Goal: Task Accomplishment & Management: Use online tool/utility

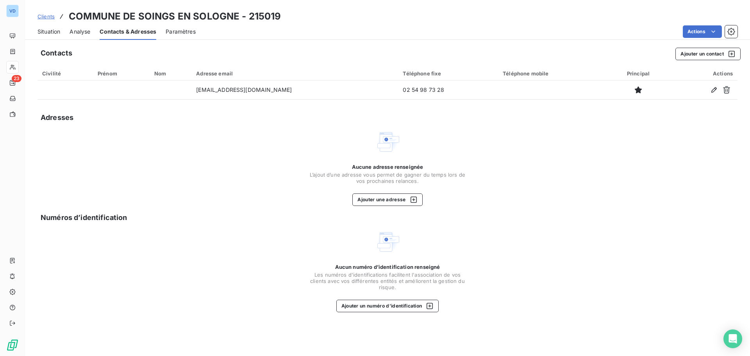
click at [48, 32] on span "Situation" at bounding box center [48, 32] width 23 height 8
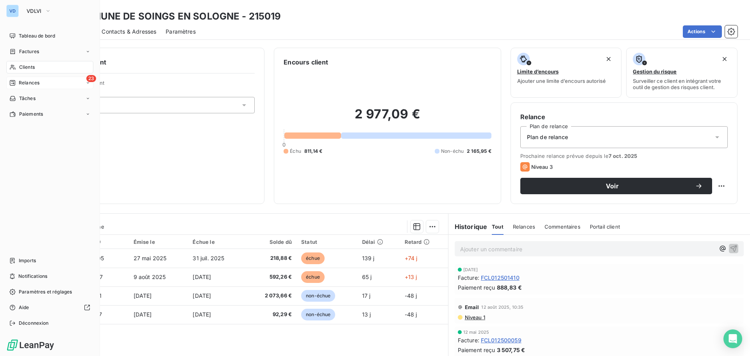
click at [29, 82] on span "Relances" at bounding box center [29, 82] width 21 height 7
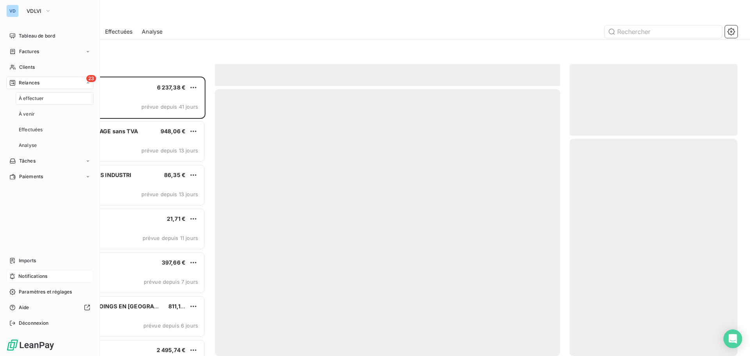
scroll to position [273, 162]
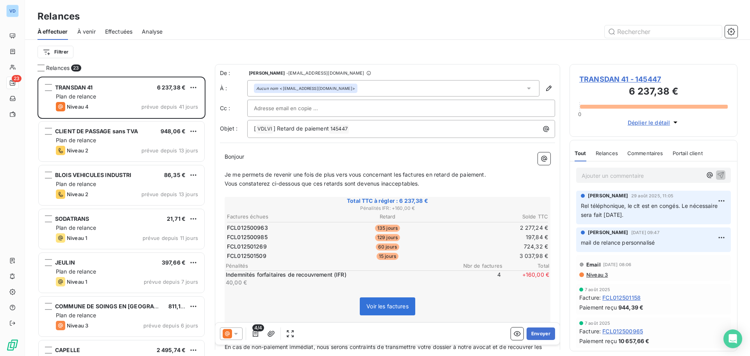
click at [236, 335] on icon at bounding box center [236, 334] width 4 height 2
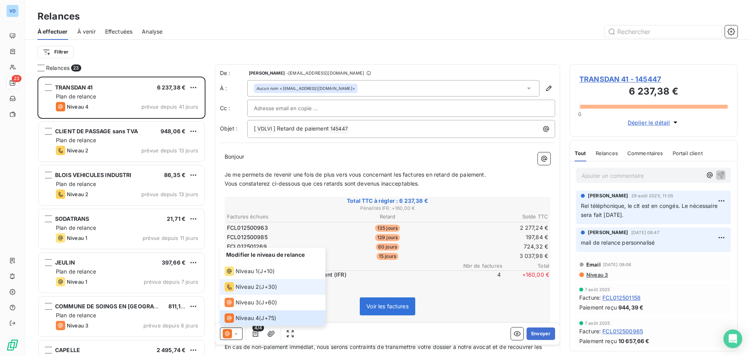
click at [243, 285] on span "Niveau 2" at bounding box center [246, 287] width 23 height 8
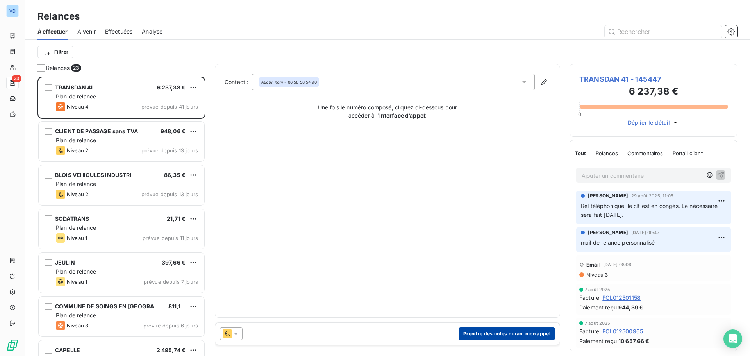
click at [499, 333] on button "Prendre des notes durant mon appel" at bounding box center [506, 333] width 96 height 12
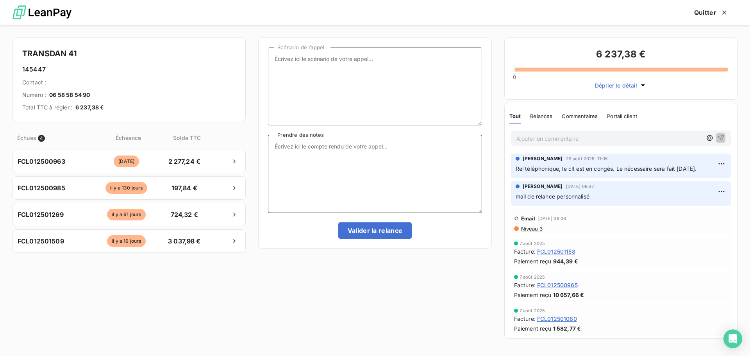
click at [303, 148] on textarea "Prendre des notes" at bounding box center [375, 174] width 214 height 78
type textarea "la comptable fait le maximum pour un règlement semaine 43"
click at [360, 227] on button "Valider la relance" at bounding box center [375, 230] width 74 height 16
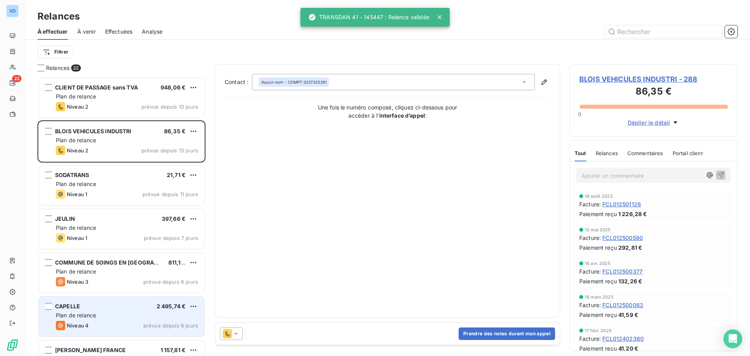
click at [105, 312] on div "Plan de relance" at bounding box center [127, 315] width 142 height 8
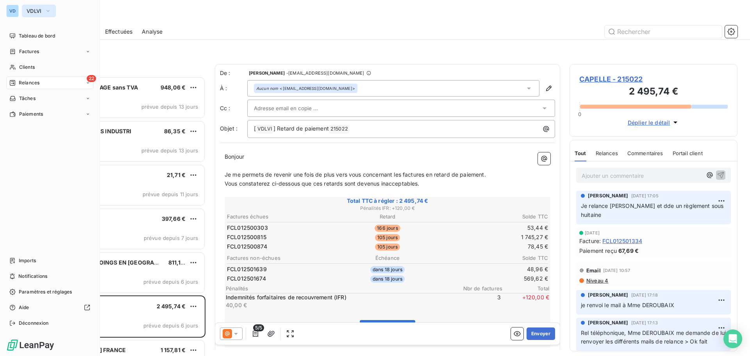
click at [31, 9] on span "VDLVI" at bounding box center [34, 11] width 15 height 6
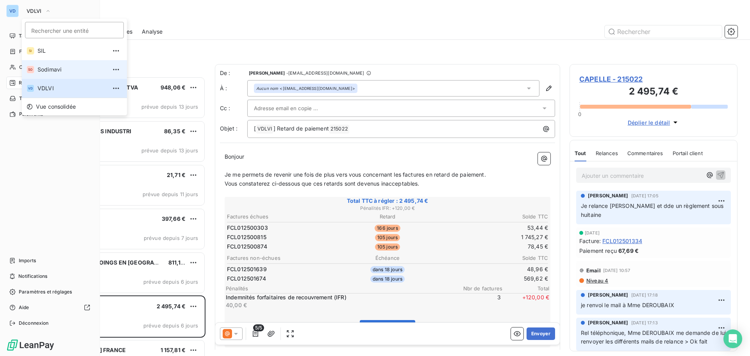
click at [43, 70] on span "Sodimavi" at bounding box center [71, 70] width 69 height 8
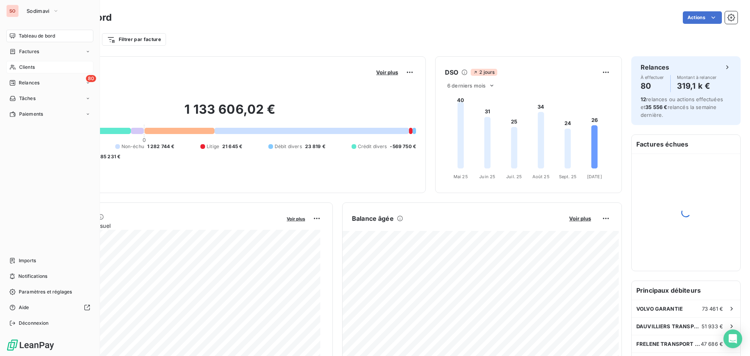
click at [23, 69] on span "Clients" at bounding box center [27, 67] width 16 height 7
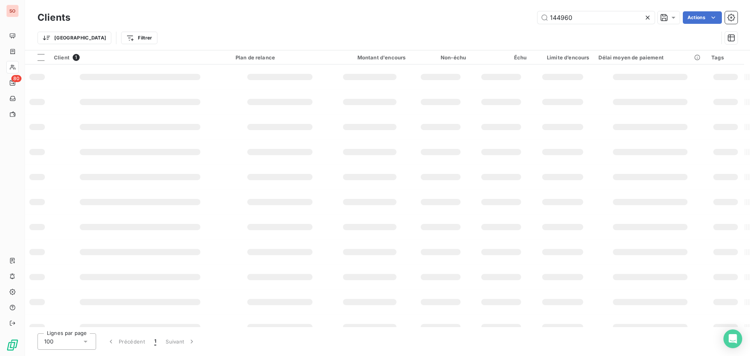
drag, startPoint x: 586, startPoint y: 20, endPoint x: 512, endPoint y: 17, distance: 74.3
click at [512, 17] on div "144960 Actions" at bounding box center [408, 17] width 657 height 12
type input "145616"
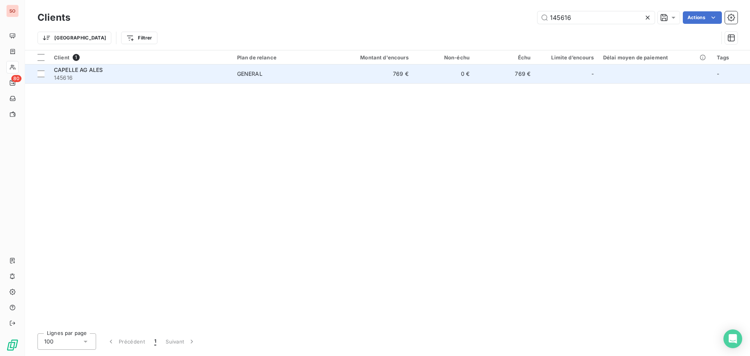
click at [97, 70] on span "CAPELLE AG ALES" at bounding box center [78, 69] width 49 height 7
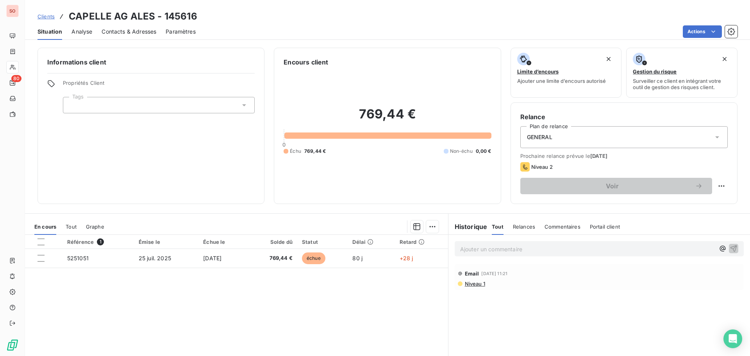
click at [477, 246] on p "Ajouter un commentaire ﻿" at bounding box center [587, 249] width 255 height 10
click at [730, 247] on icon "button" at bounding box center [733, 248] width 7 height 7
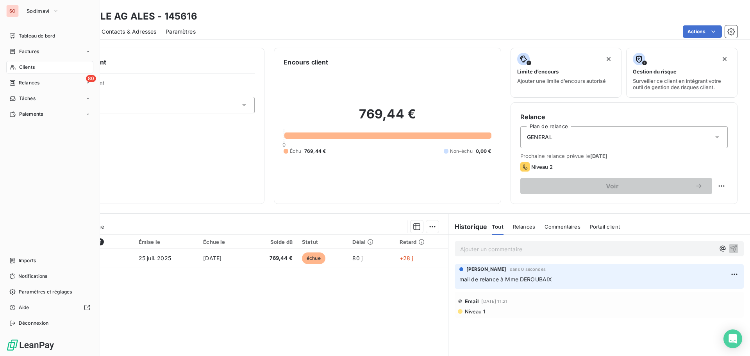
click at [34, 64] on span "Clients" at bounding box center [27, 67] width 16 height 7
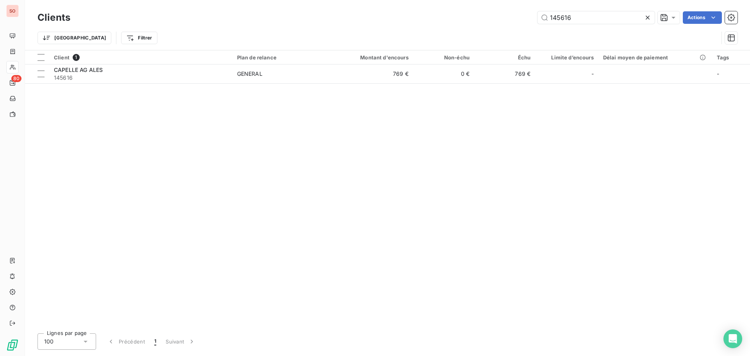
drag, startPoint x: 577, startPoint y: 20, endPoint x: 492, endPoint y: 12, distance: 85.4
click at [492, 12] on div "145616 Actions" at bounding box center [408, 17] width 657 height 12
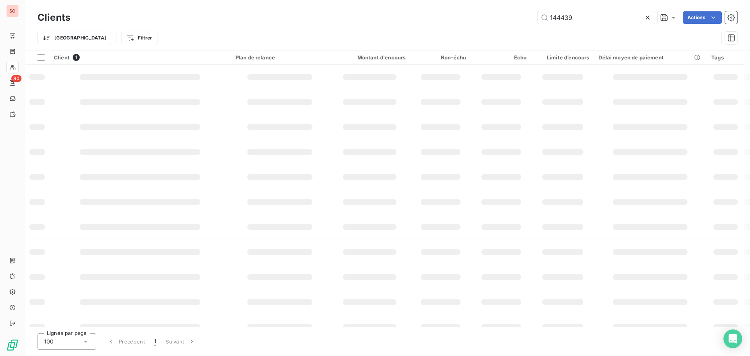
type input "144439"
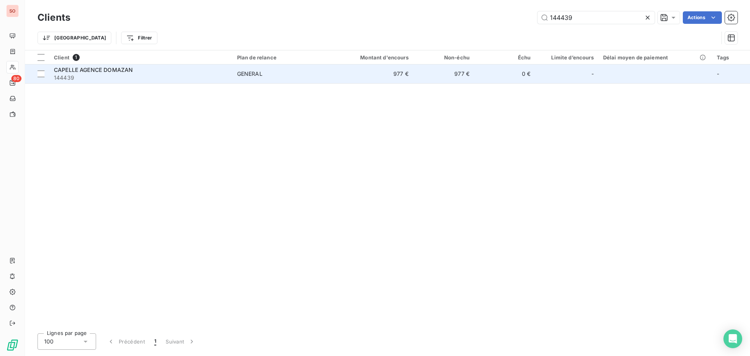
click at [99, 70] on span "CAPELLE AGENCE DOMAZAN" at bounding box center [93, 69] width 79 height 7
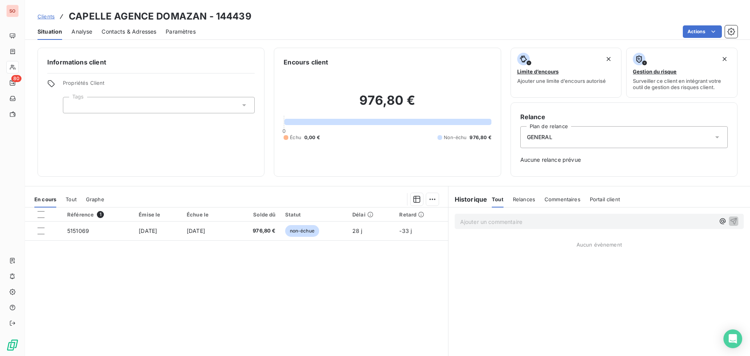
drag, startPoint x: 130, startPoint y: 46, endPoint x: 142, endPoint y: 46, distance: 11.3
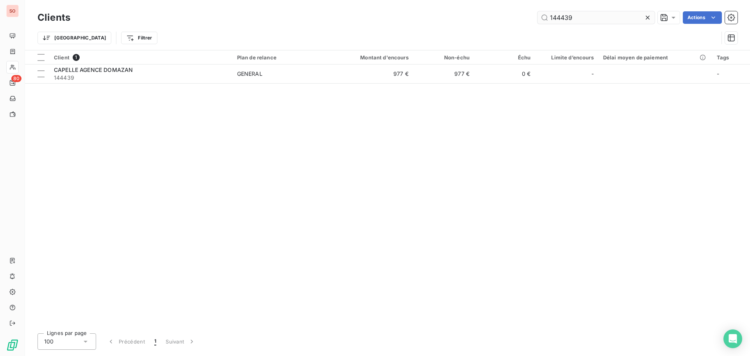
drag, startPoint x: 579, startPoint y: 16, endPoint x: 561, endPoint y: 14, distance: 17.6
click at [561, 14] on input "144439" at bounding box center [595, 17] width 117 height 12
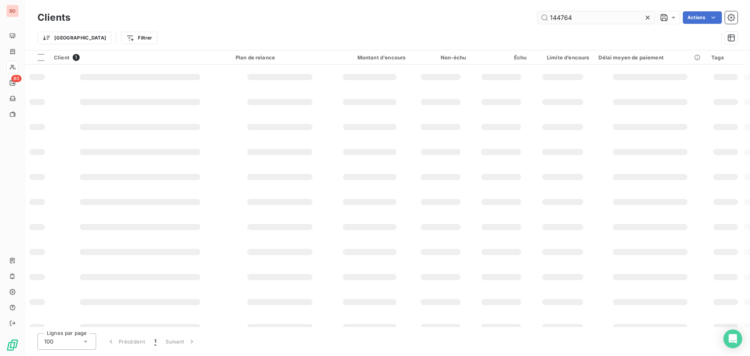
type input "144764"
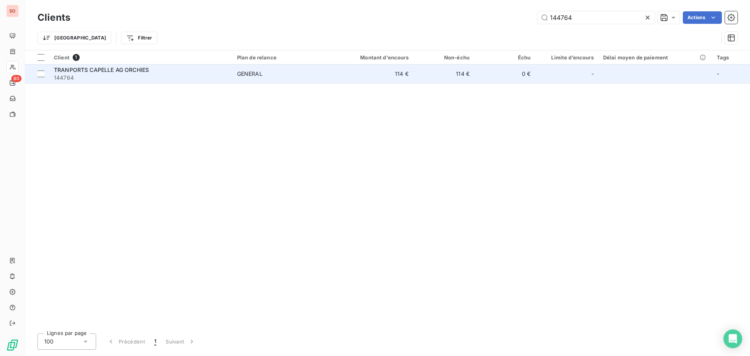
click at [85, 67] on span "TRANPORTS CAPELLE AG ORCHIES" at bounding box center [101, 69] width 95 height 7
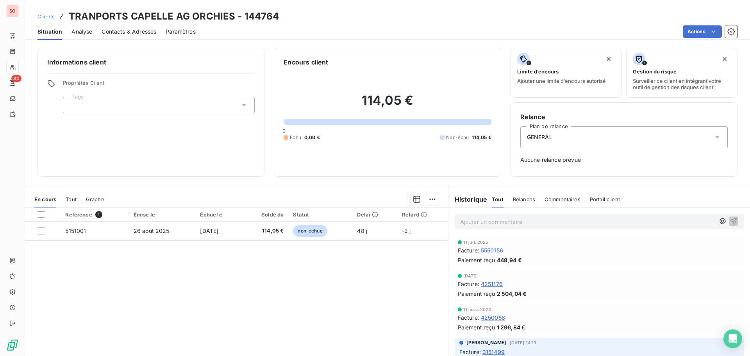
click at [475, 221] on p "Ajouter un commentaire ﻿" at bounding box center [587, 222] width 255 height 10
click at [730, 222] on icon "button" at bounding box center [733, 220] width 7 height 7
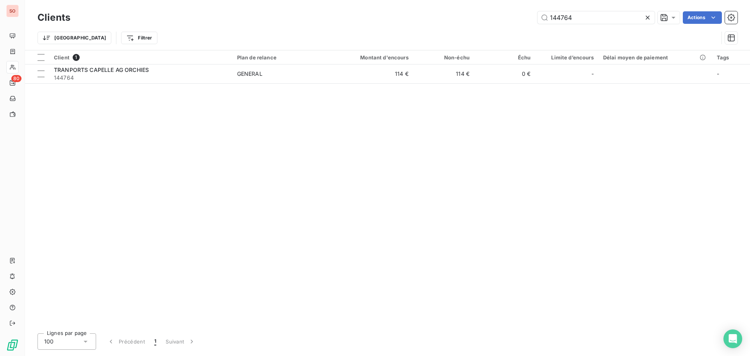
drag, startPoint x: 528, startPoint y: 14, endPoint x: 484, endPoint y: 12, distance: 43.3
click at [484, 12] on div "144764 Actions" at bounding box center [408, 17] width 657 height 12
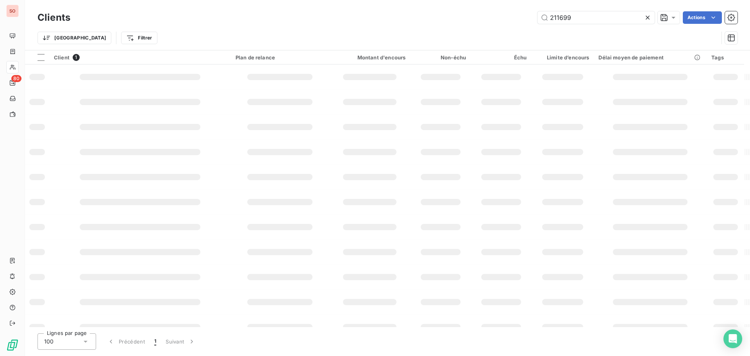
type input "211699"
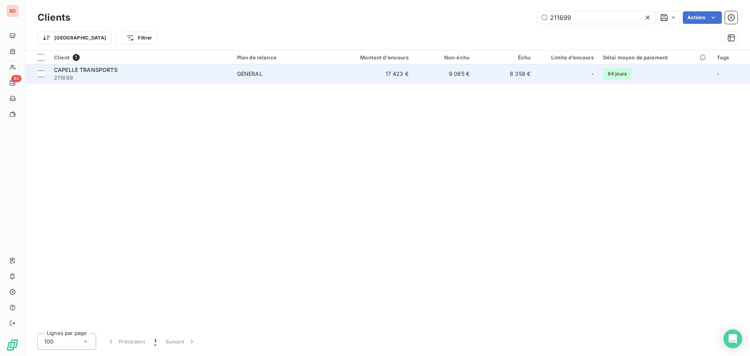
click at [76, 69] on span "CAPELLE TRANSPORTS" at bounding box center [86, 69] width 64 height 7
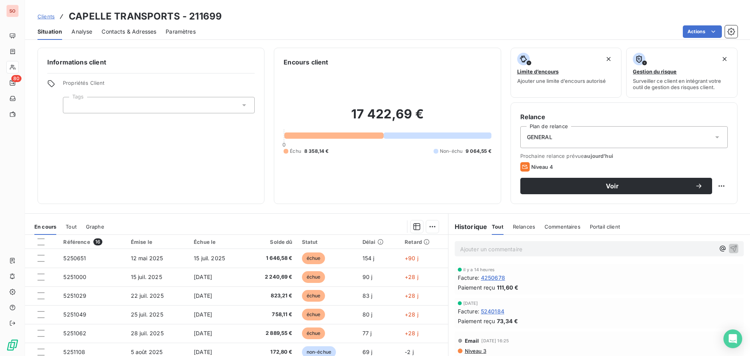
click at [488, 250] on p "Ajouter un commentaire ﻿" at bounding box center [587, 249] width 255 height 10
click at [730, 247] on icon "button" at bounding box center [733, 248] width 7 height 7
